Goal: Find specific page/section: Locate a particular part of the current website

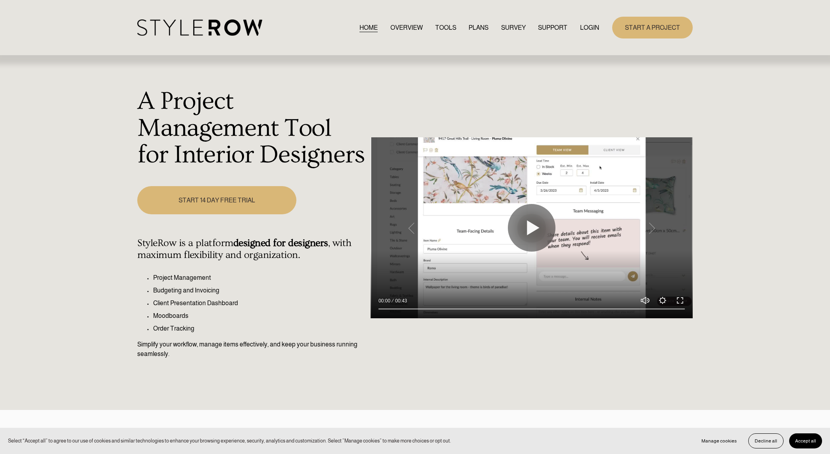
click at [586, 26] on link "LOGIN" at bounding box center [589, 27] width 19 height 11
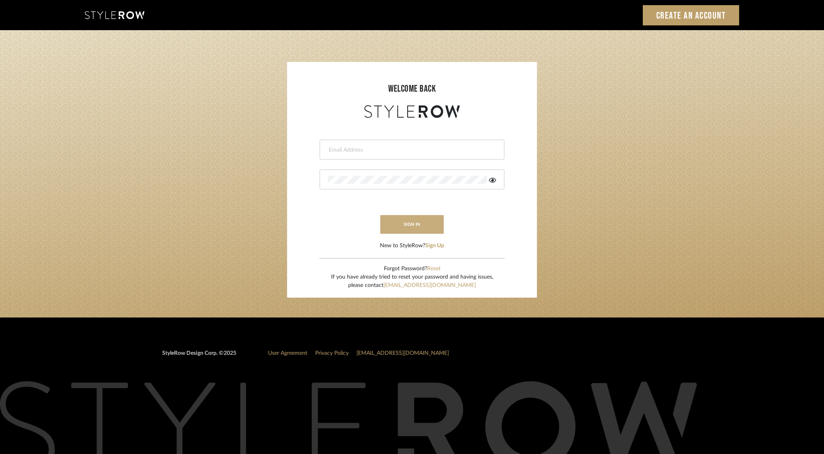
type input "[PERSON_NAME][EMAIL_ADDRESS][DOMAIN_NAME]"
click at [404, 220] on button "sign in" at bounding box center [411, 224] width 63 height 19
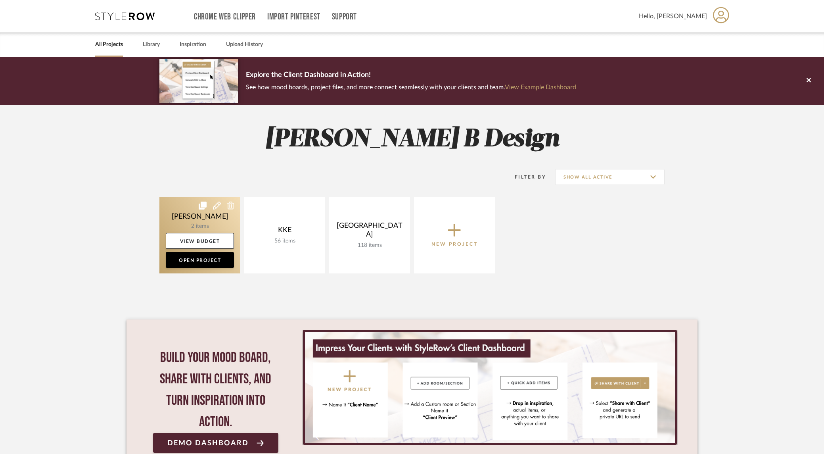
click at [210, 227] on link at bounding box center [199, 235] width 81 height 77
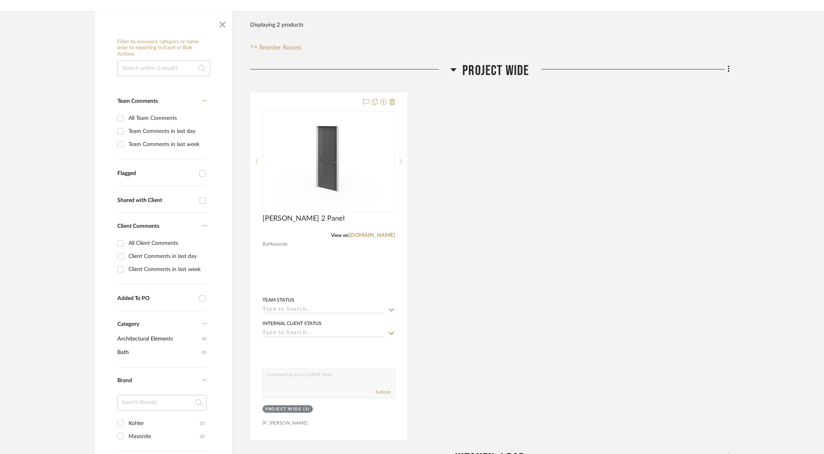
scroll to position [159, 0]
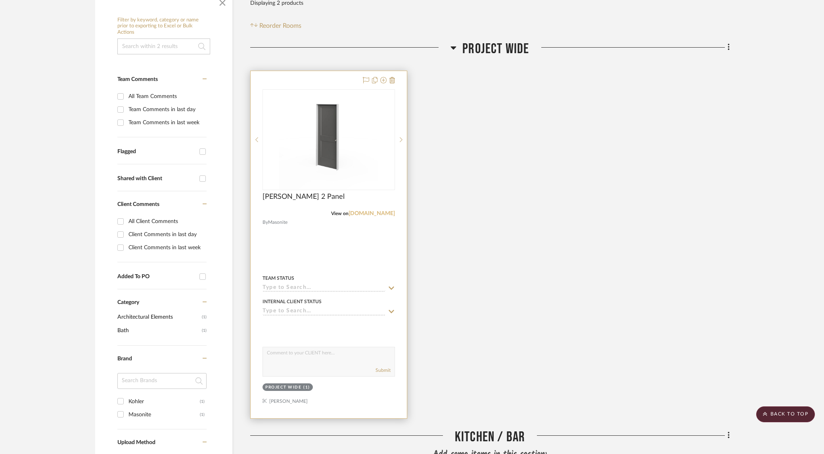
click at [375, 213] on link "[DOMAIN_NAME]" at bounding box center [372, 214] width 46 height 6
click at [393, 82] on icon at bounding box center [392, 80] width 6 height 6
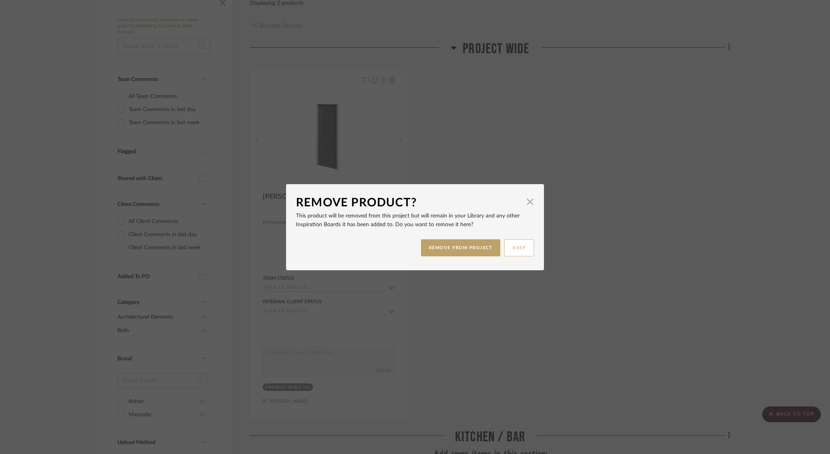
click at [518, 249] on button "KEEP" at bounding box center [519, 247] width 30 height 17
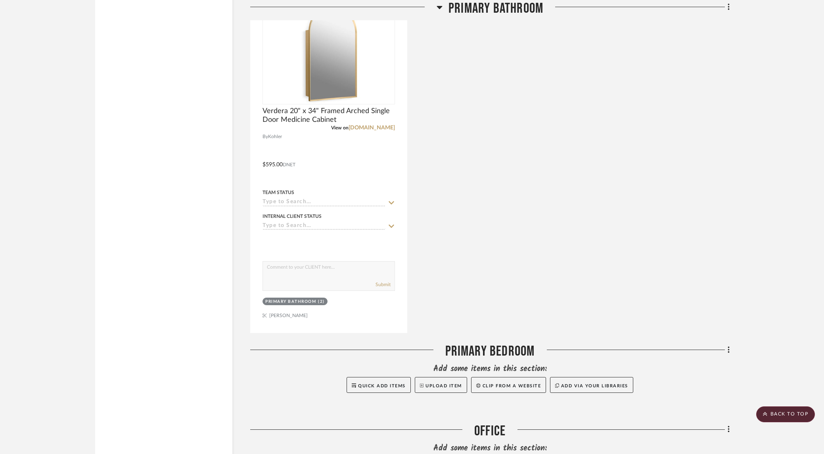
scroll to position [894, 0]
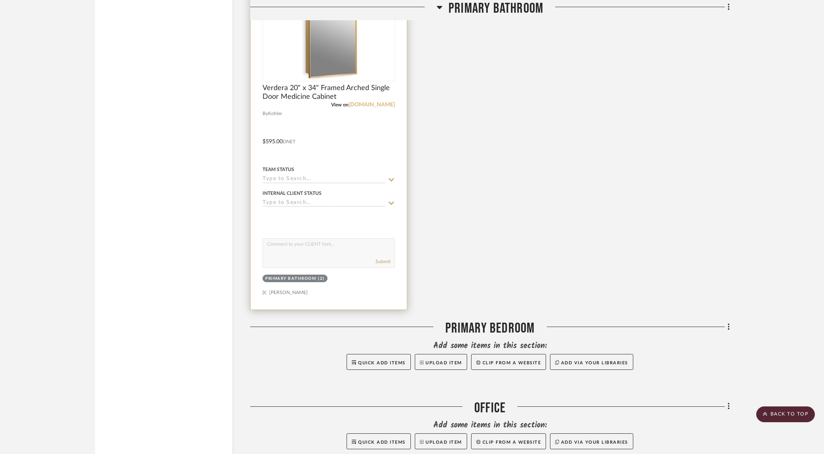
click at [384, 104] on link "[DOMAIN_NAME]" at bounding box center [372, 105] width 46 height 6
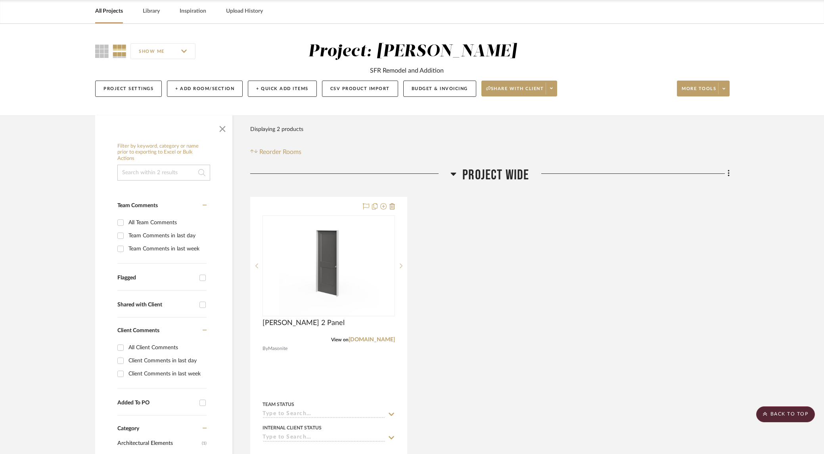
scroll to position [0, 0]
